Goal: Transaction & Acquisition: Purchase product/service

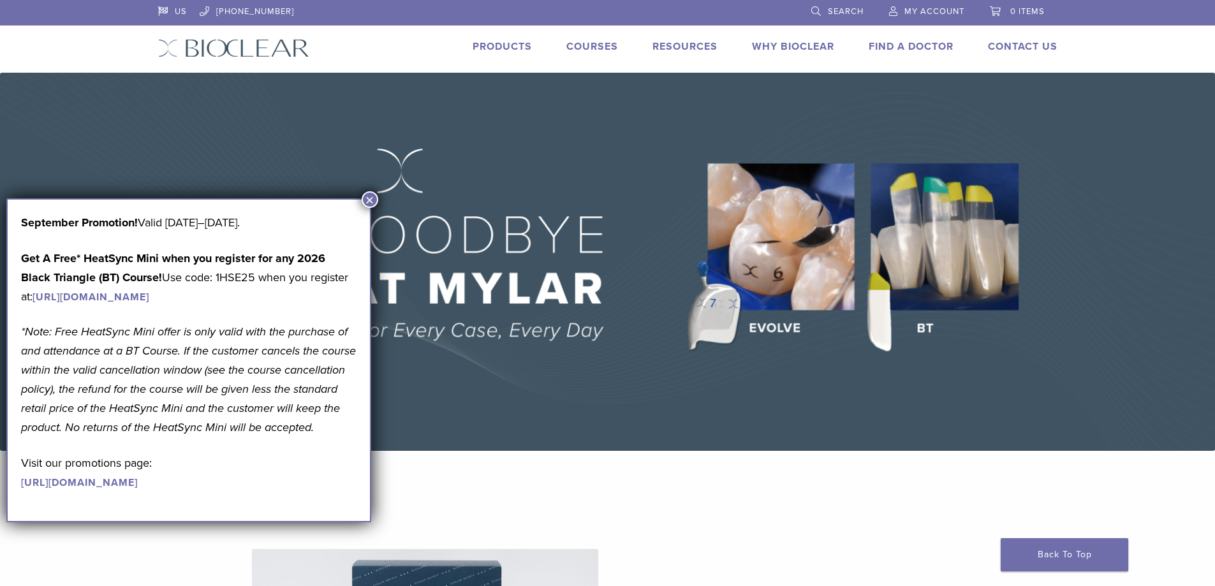
click at [378, 197] on img at bounding box center [607, 262] width 1215 height 378
click at [373, 200] on button "×" at bounding box center [370, 199] width 17 height 17
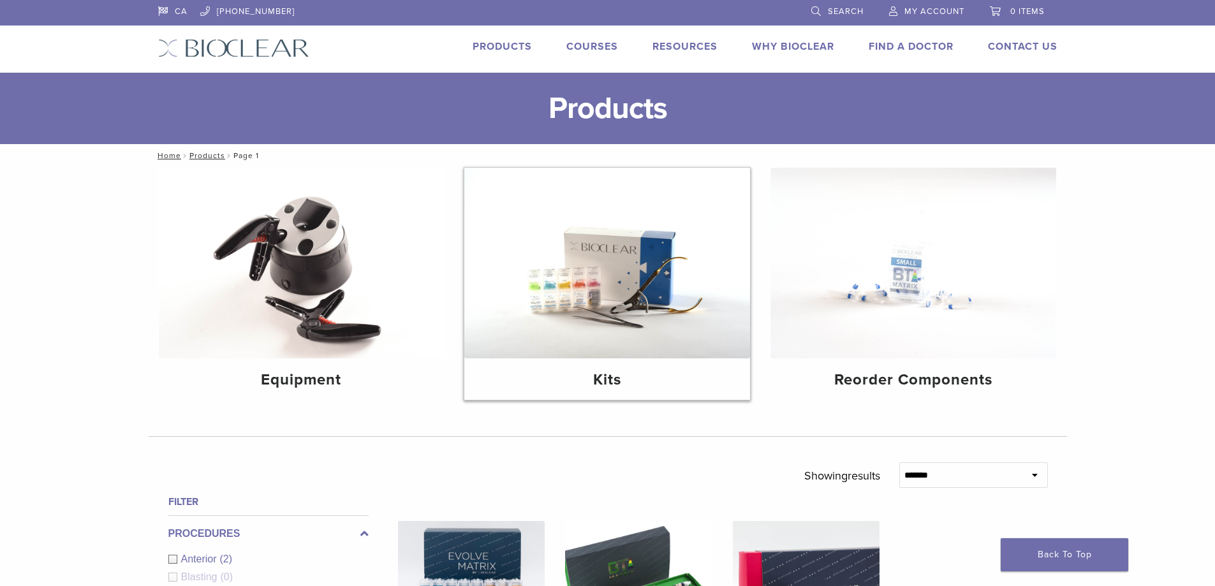
click at [621, 311] on img at bounding box center [607, 263] width 286 height 191
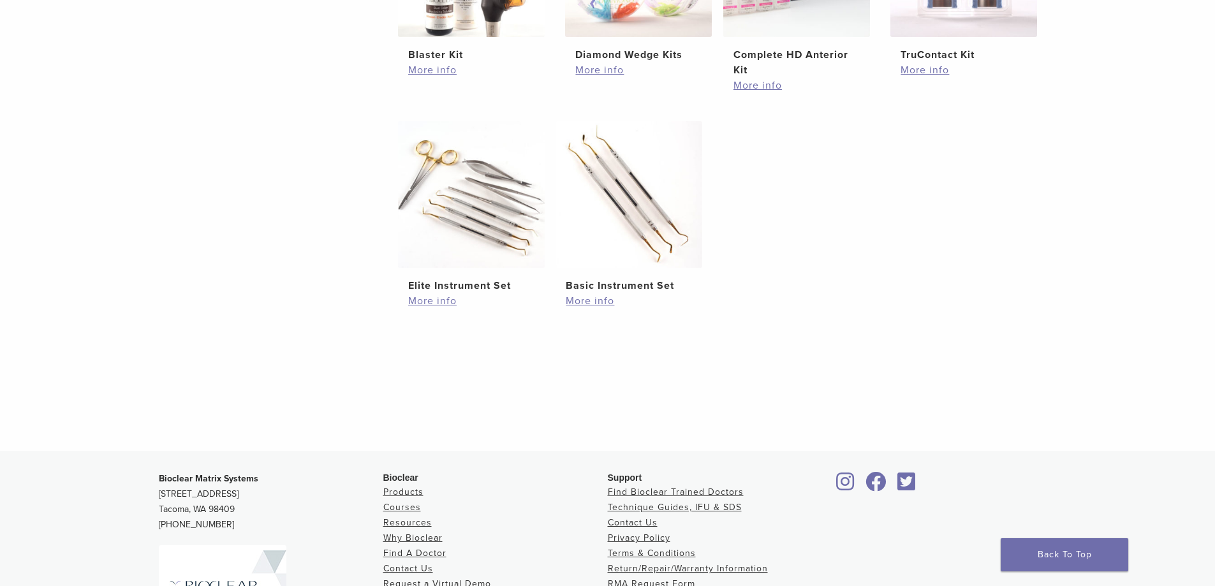
scroll to position [128, 0]
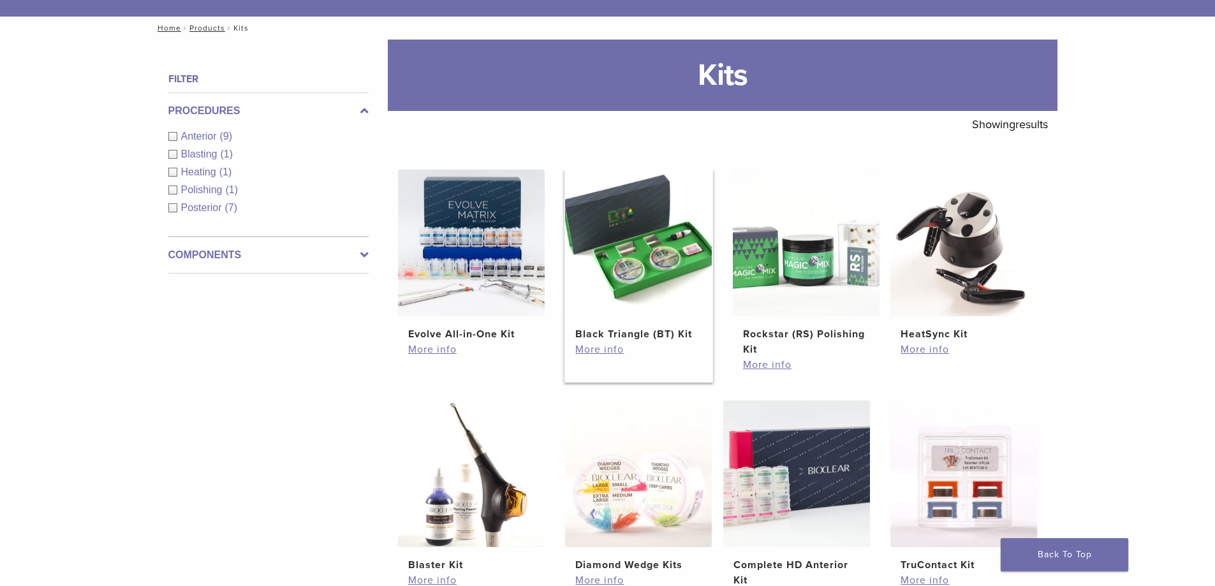
click at [640, 267] on img at bounding box center [638, 243] width 147 height 147
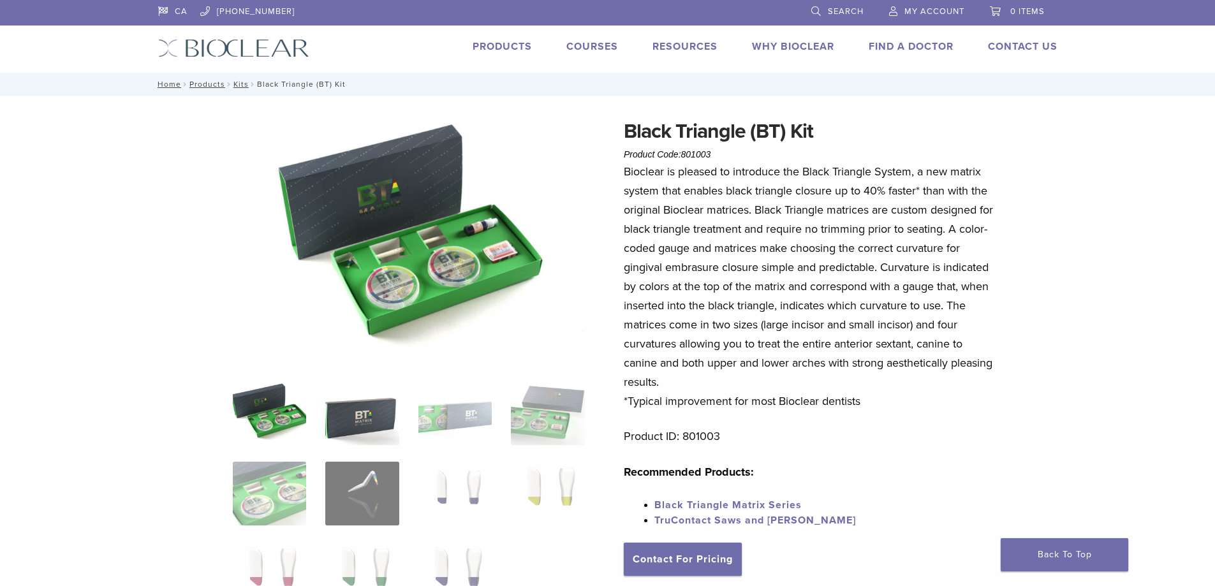
click at [336, 423] on img at bounding box center [361, 413] width 73 height 64
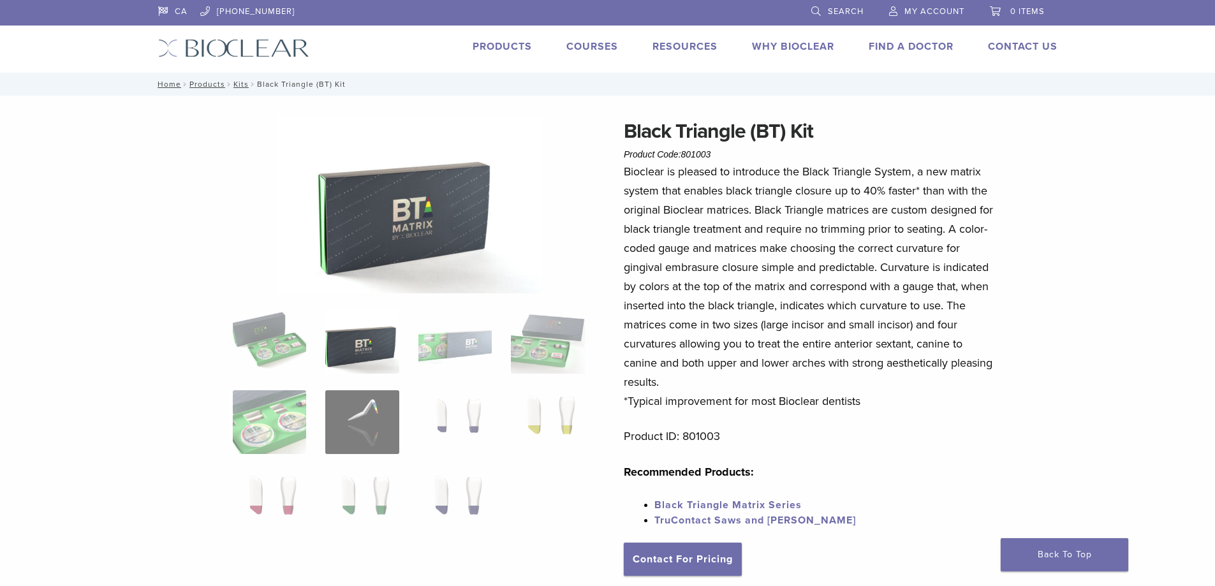
click at [452, 382] on ol at bounding box center [408, 430] width 371 height 241
click at [471, 360] on img at bounding box center [454, 342] width 73 height 64
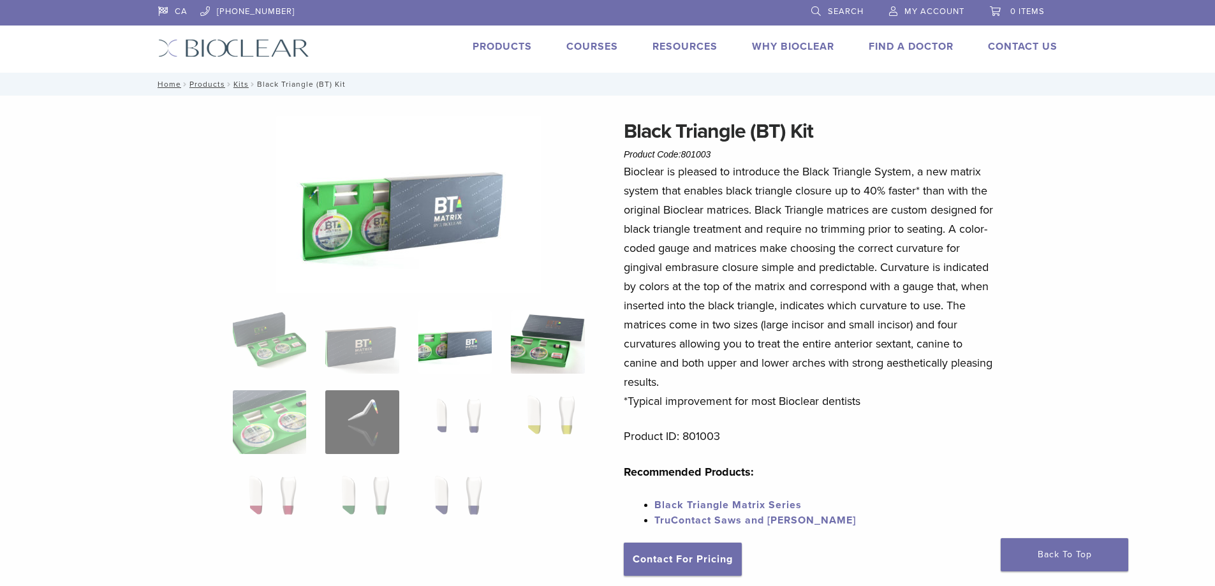
click at [549, 348] on img at bounding box center [547, 342] width 73 height 64
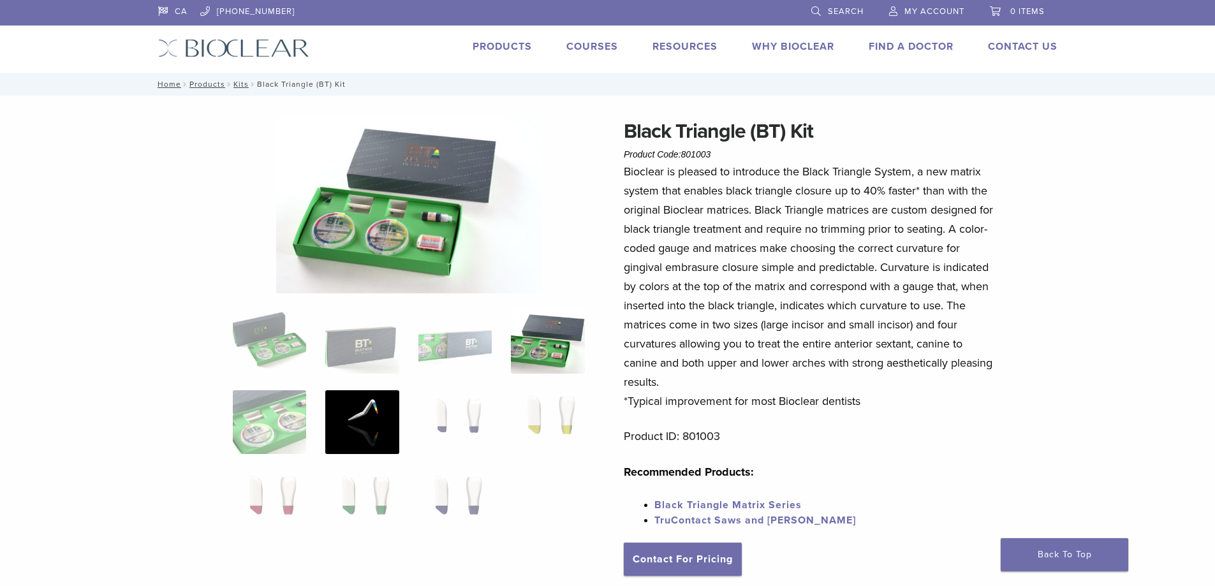
click at [358, 436] on img at bounding box center [361, 422] width 73 height 64
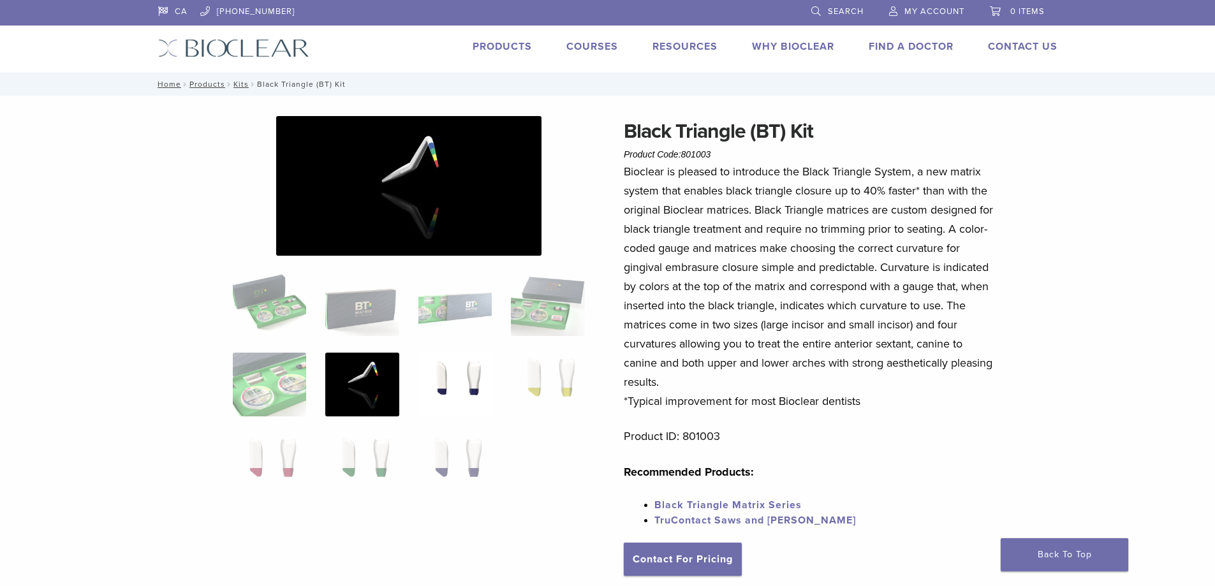
click at [470, 384] on img at bounding box center [454, 385] width 73 height 64
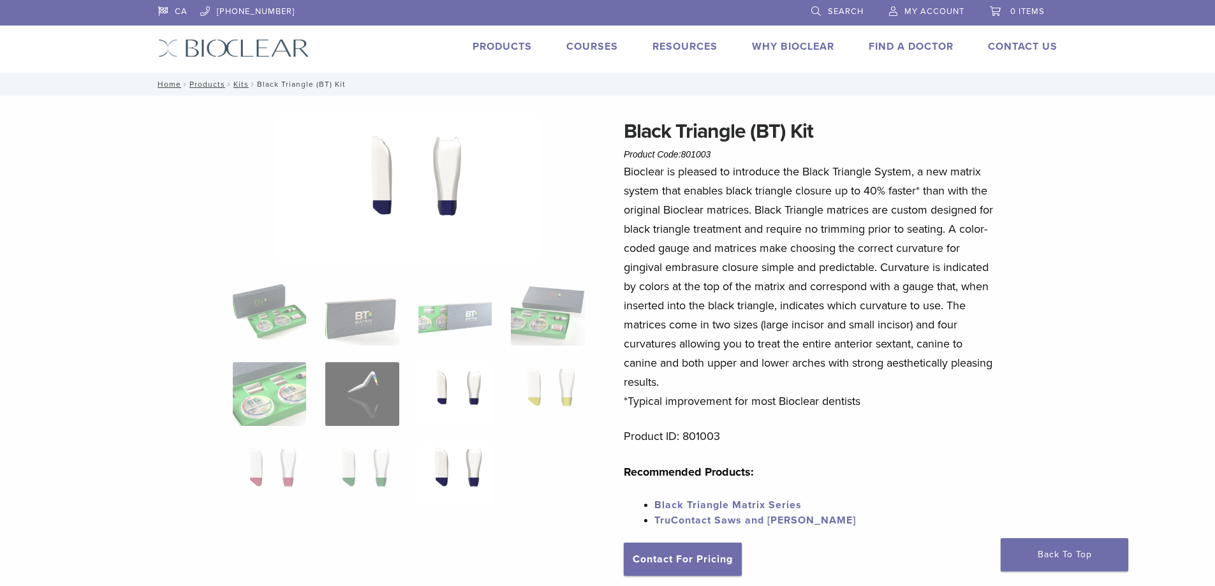
click at [458, 461] on img at bounding box center [454, 475] width 73 height 64
click at [369, 473] on img at bounding box center [361, 475] width 73 height 64
click at [262, 474] on img at bounding box center [269, 475] width 73 height 64
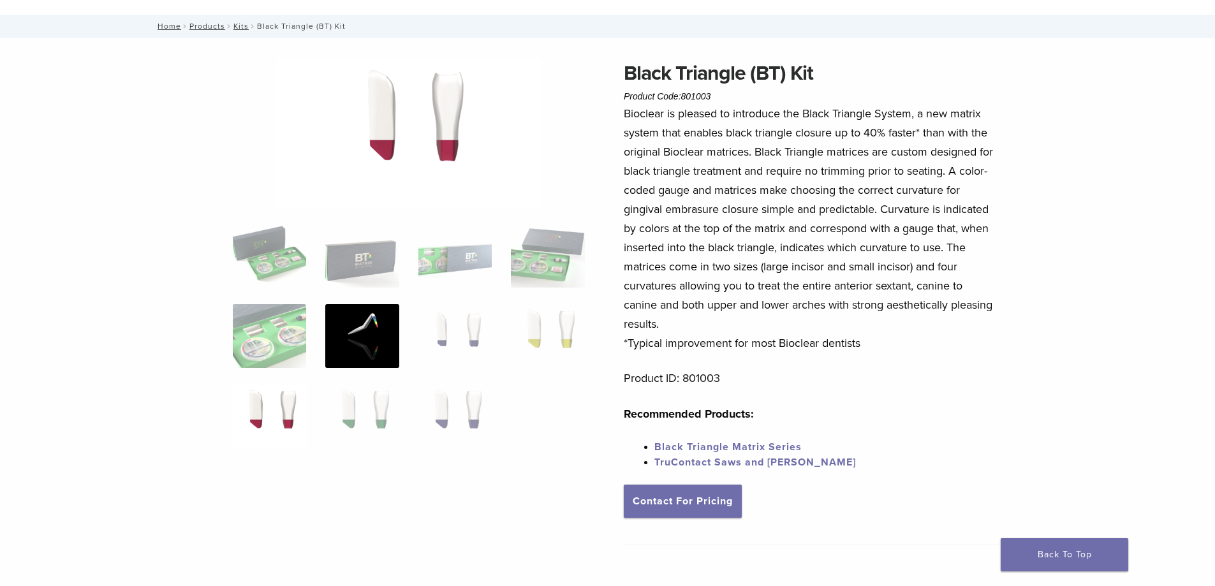
scroll to position [128, 0]
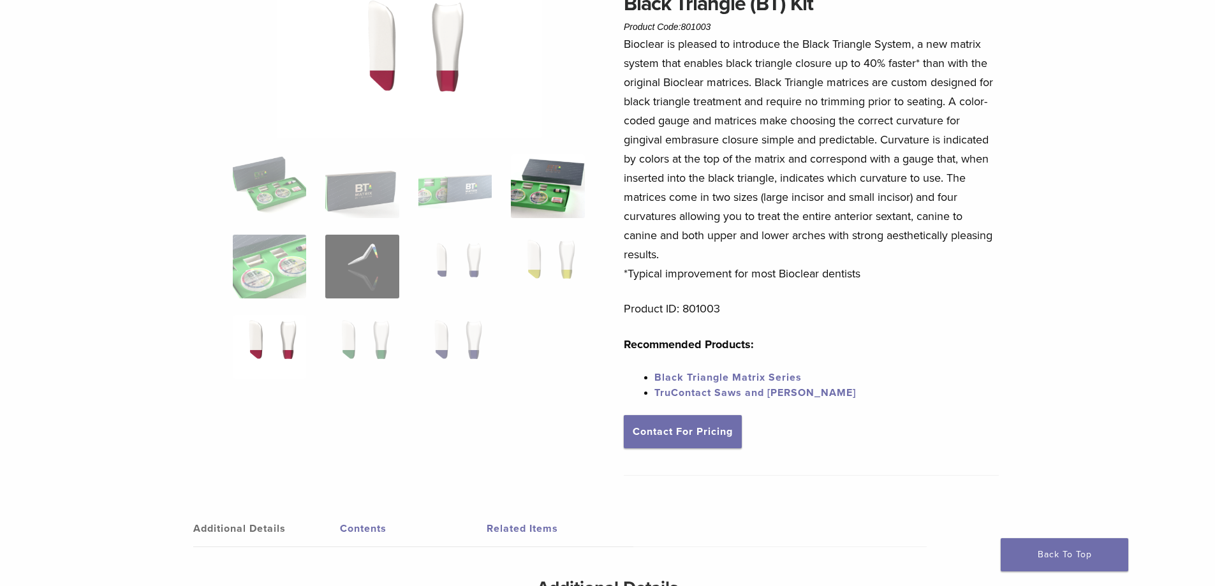
click at [562, 206] on img at bounding box center [547, 186] width 73 height 64
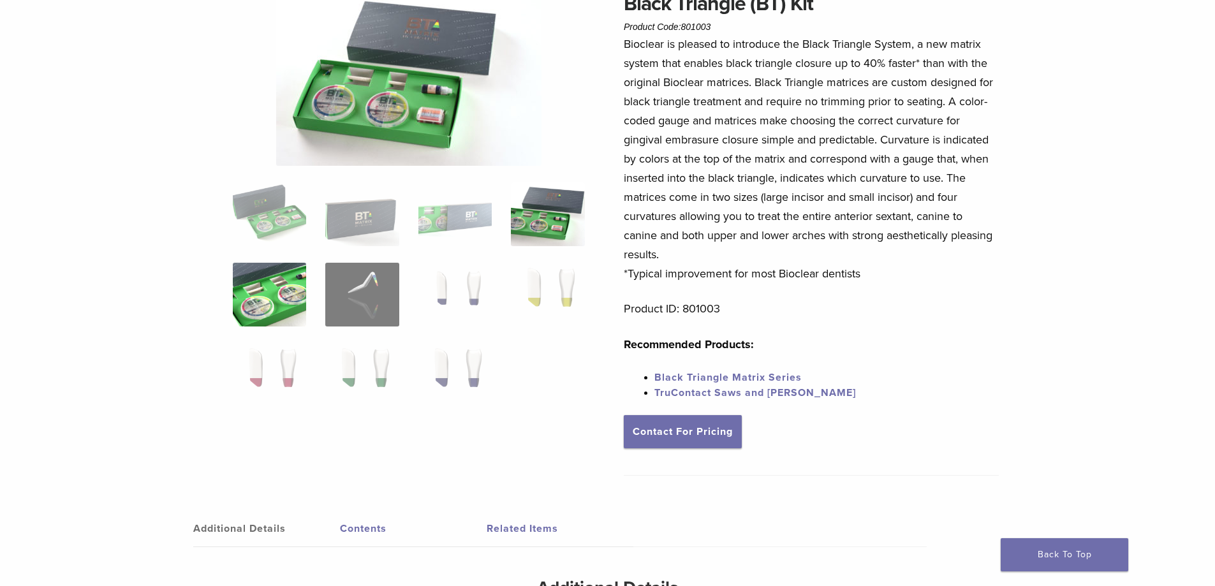
click at [286, 300] on img at bounding box center [269, 295] width 73 height 64
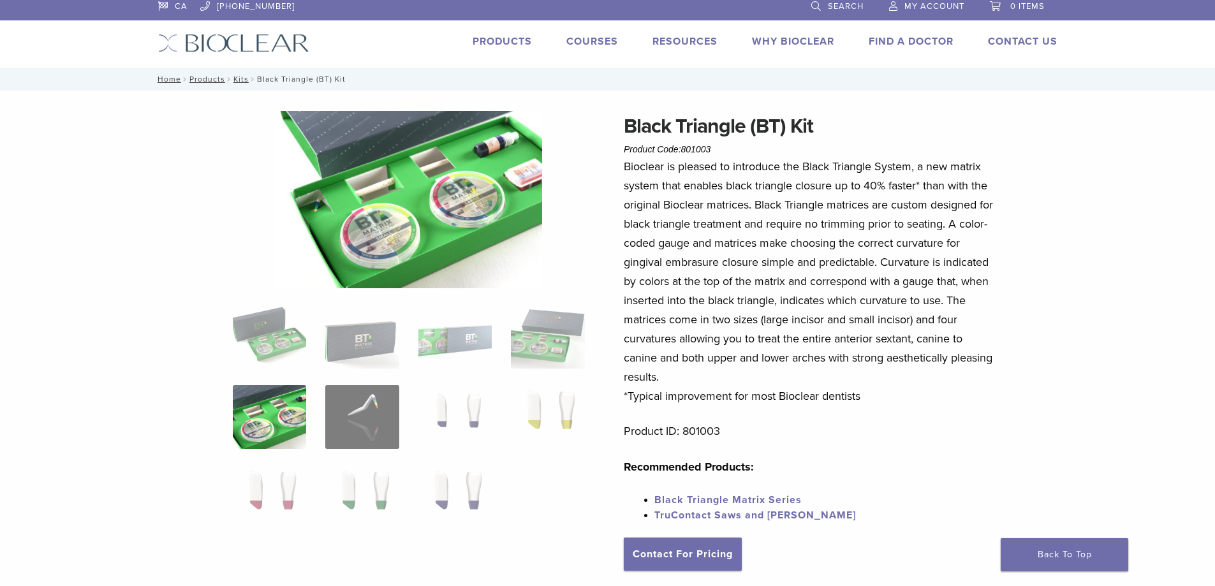
scroll to position [0, 0]
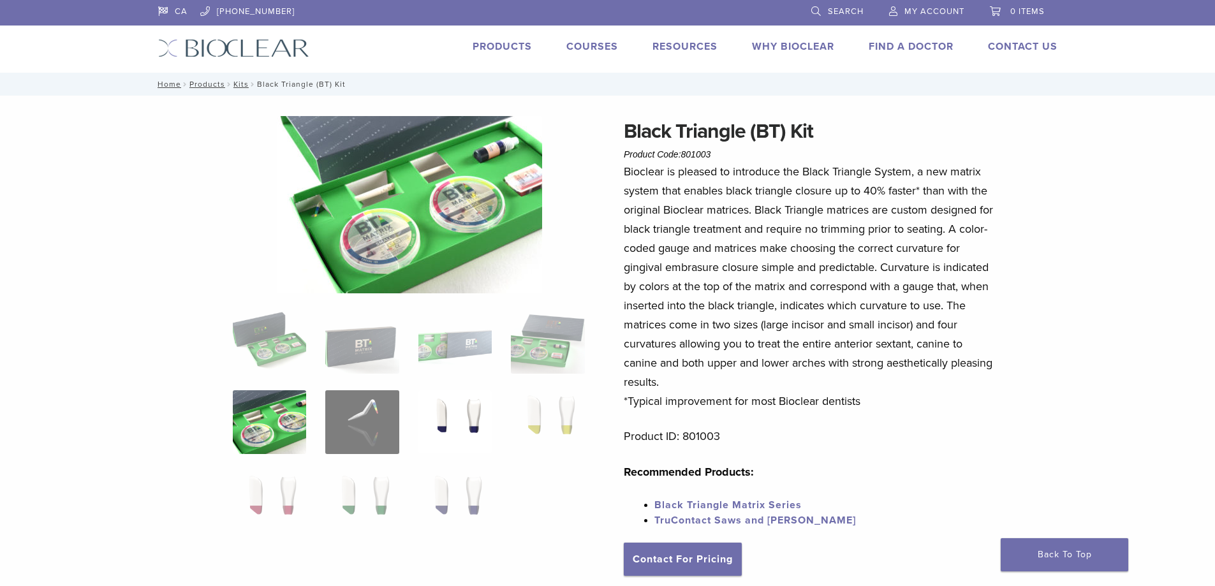
click at [448, 418] on img at bounding box center [454, 422] width 73 height 64
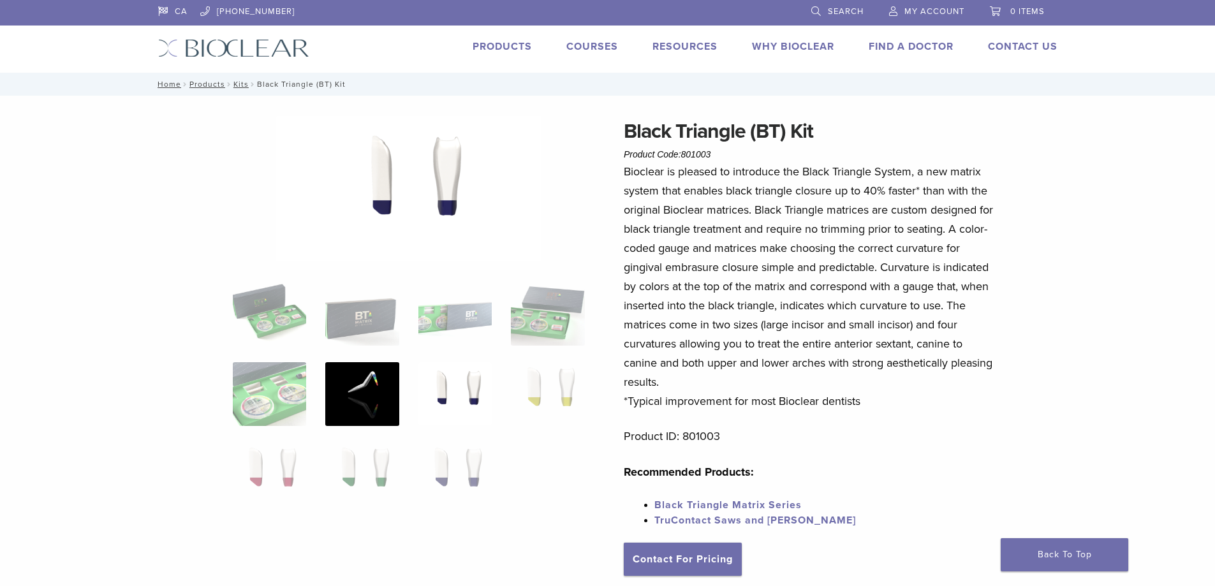
click at [369, 407] on img at bounding box center [361, 394] width 73 height 64
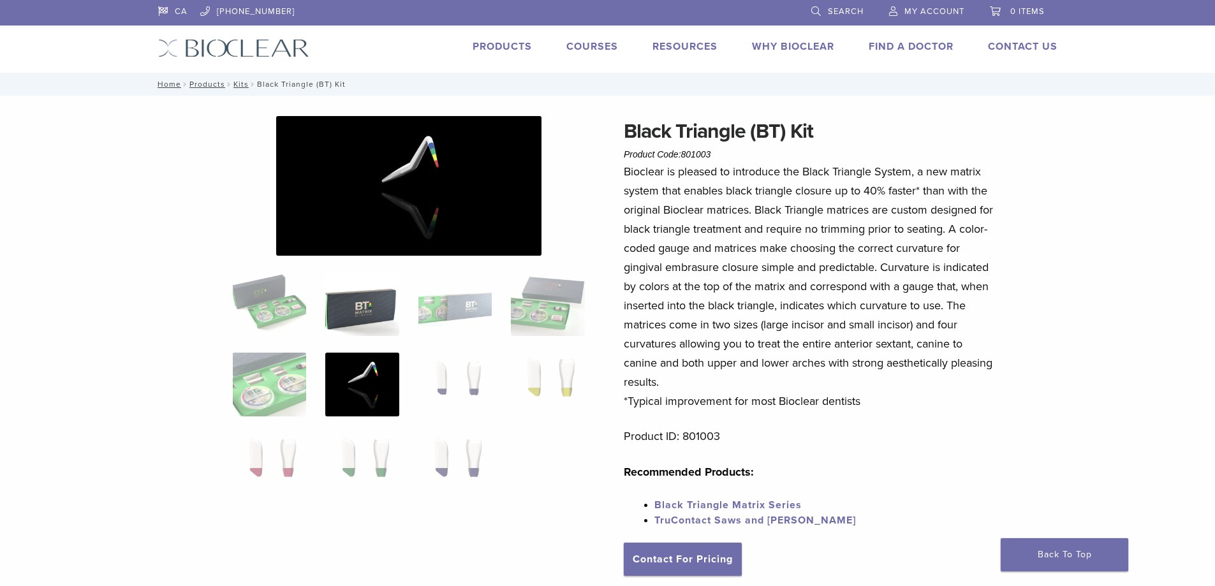
click at [341, 284] on img at bounding box center [361, 304] width 73 height 64
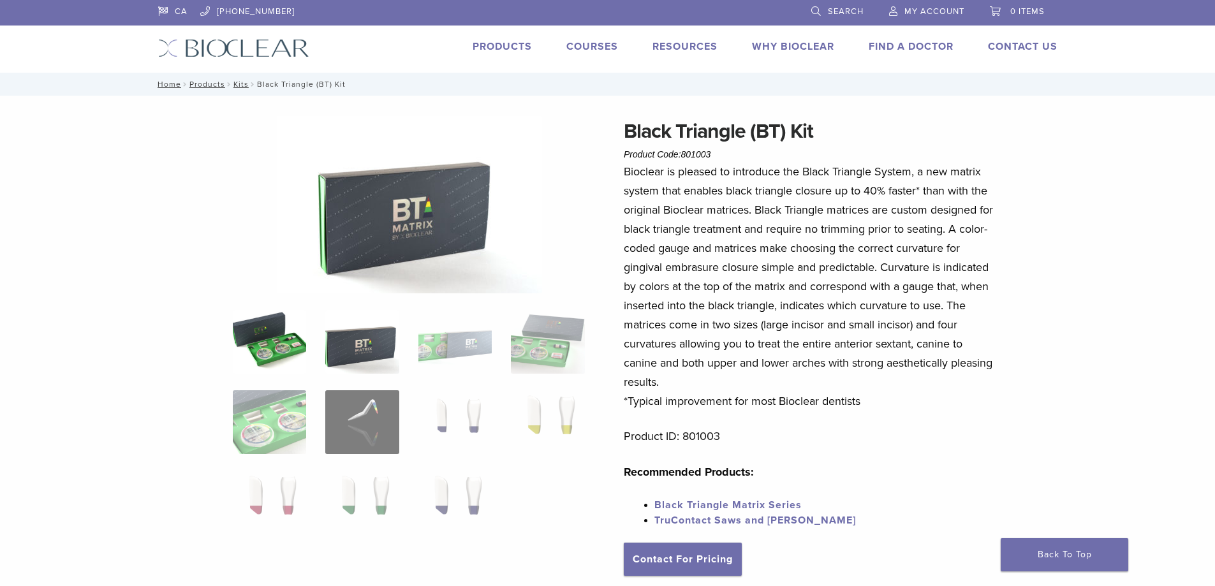
click at [240, 337] on img at bounding box center [269, 342] width 73 height 64
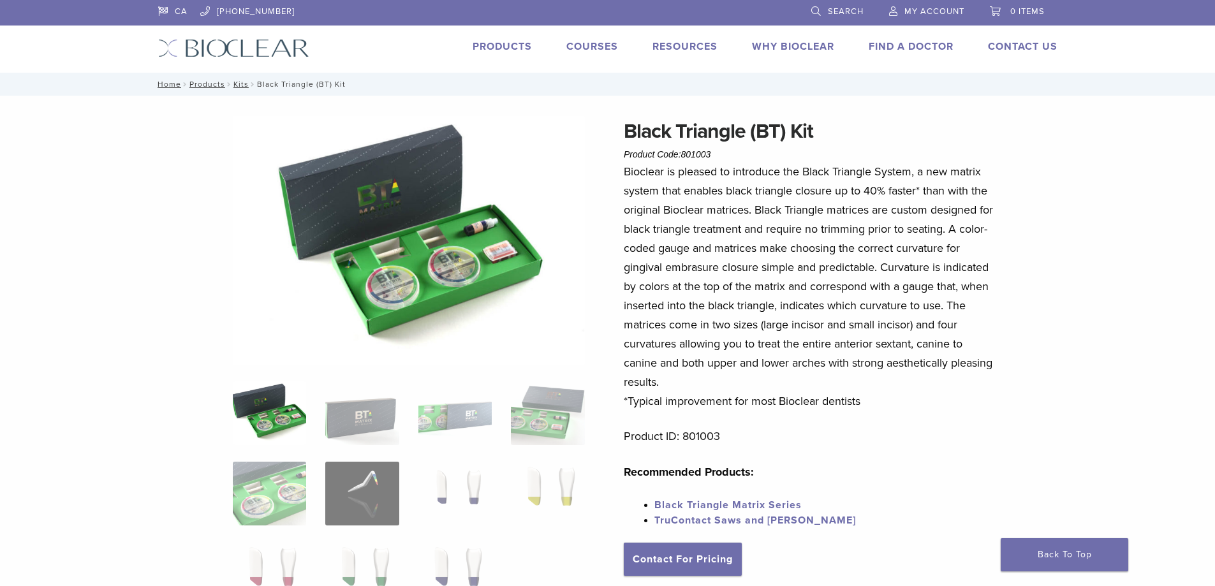
click at [415, 415] on ol at bounding box center [408, 501] width 371 height 241
click at [440, 491] on img at bounding box center [454, 494] width 73 height 64
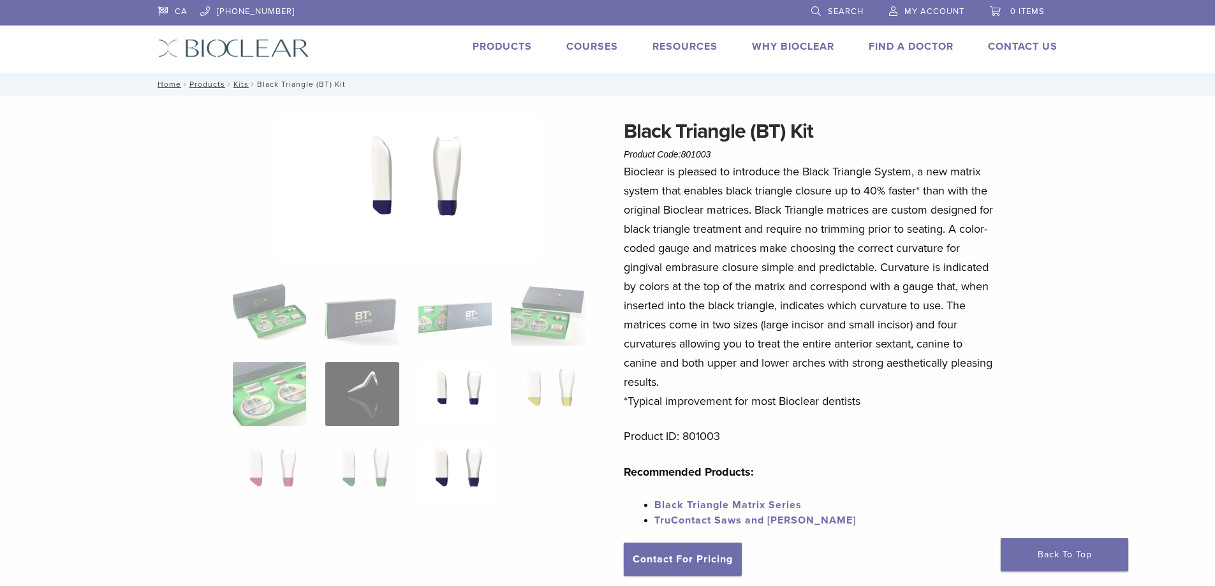
click at [462, 473] on img at bounding box center [454, 475] width 73 height 64
click at [360, 459] on img at bounding box center [361, 475] width 73 height 64
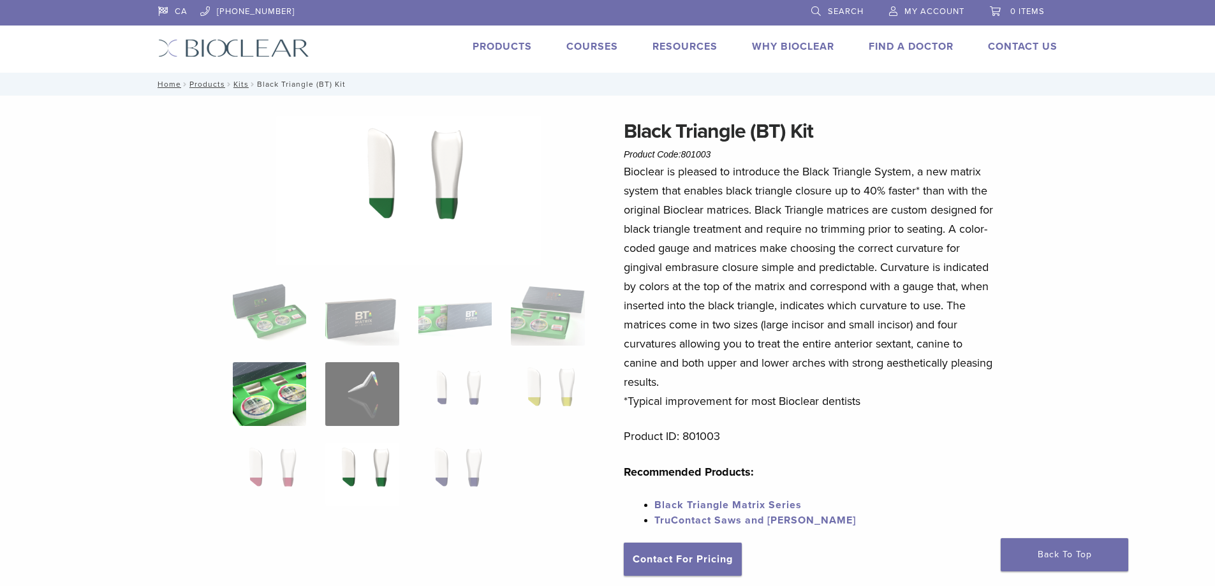
click at [295, 405] on img at bounding box center [269, 394] width 73 height 64
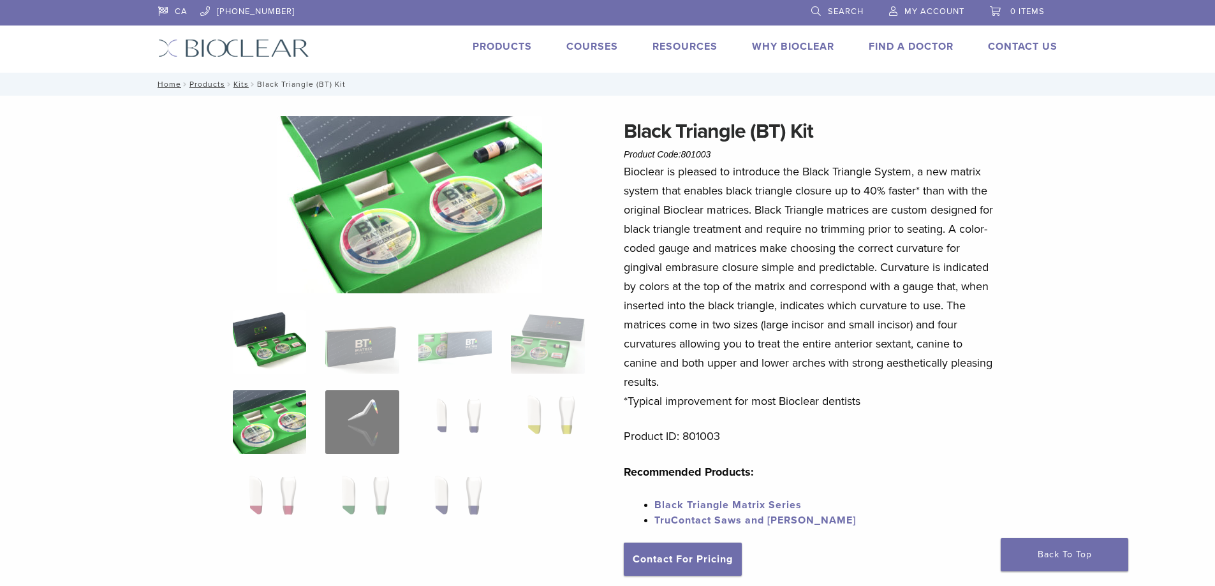
click at [283, 351] on img at bounding box center [269, 342] width 73 height 64
